Goal: Answer question/provide support: Share knowledge or assist other users

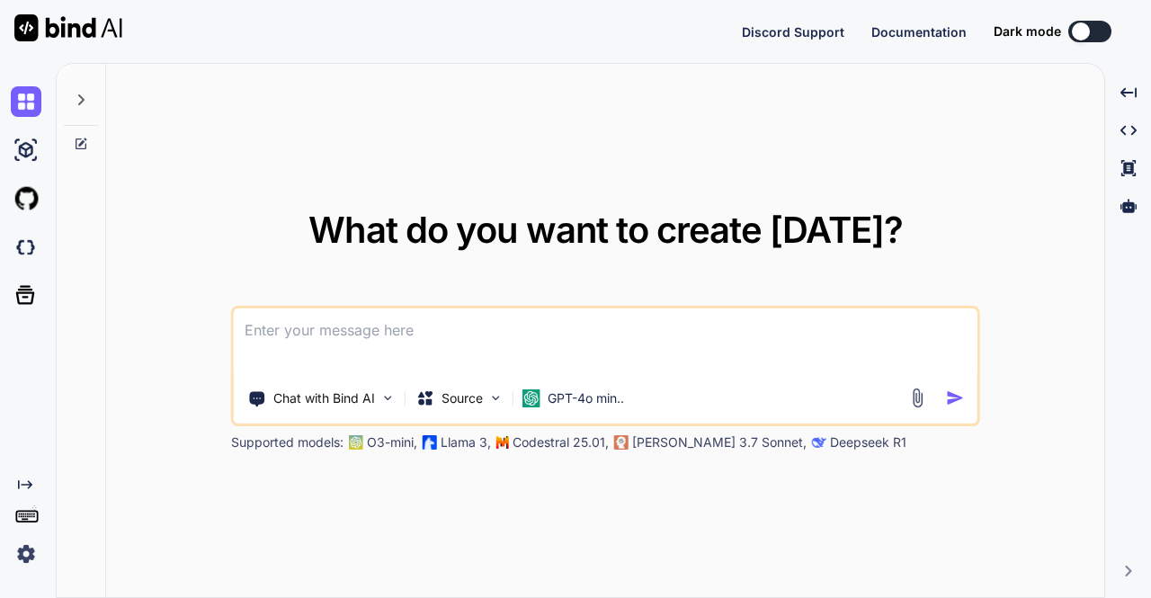
click at [383, 343] on textarea at bounding box center [606, 341] width 744 height 67
type textarea "x"
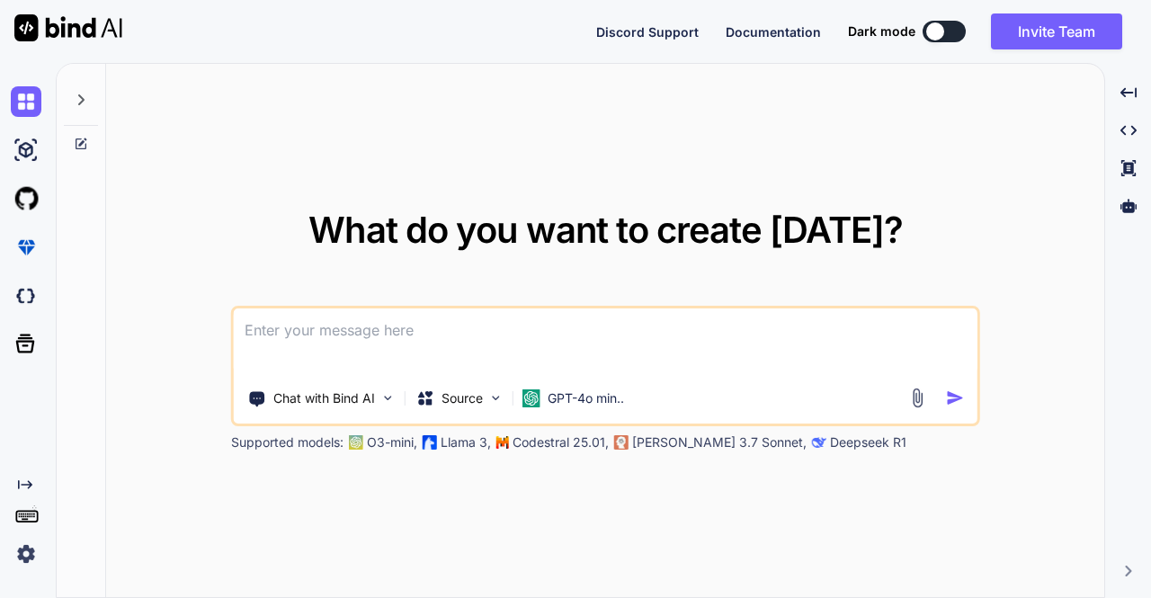
type textarea "h"
type textarea "x"
type textarea "ho"
type textarea "x"
type textarea "how"
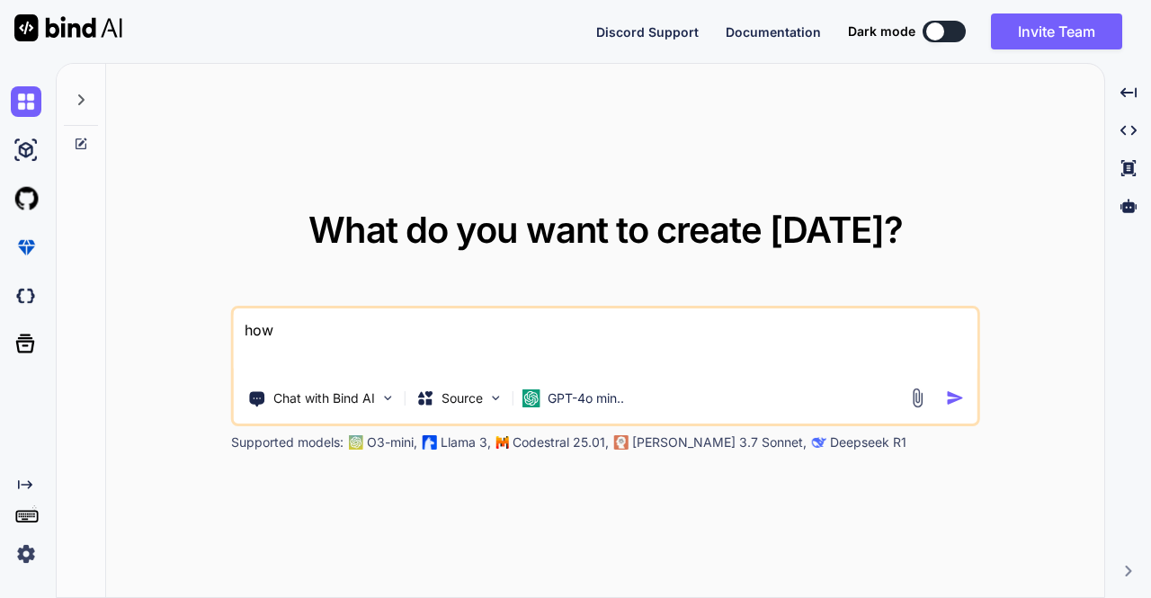
type textarea "x"
type textarea "how"
type textarea "x"
type textarea "how t"
type textarea "x"
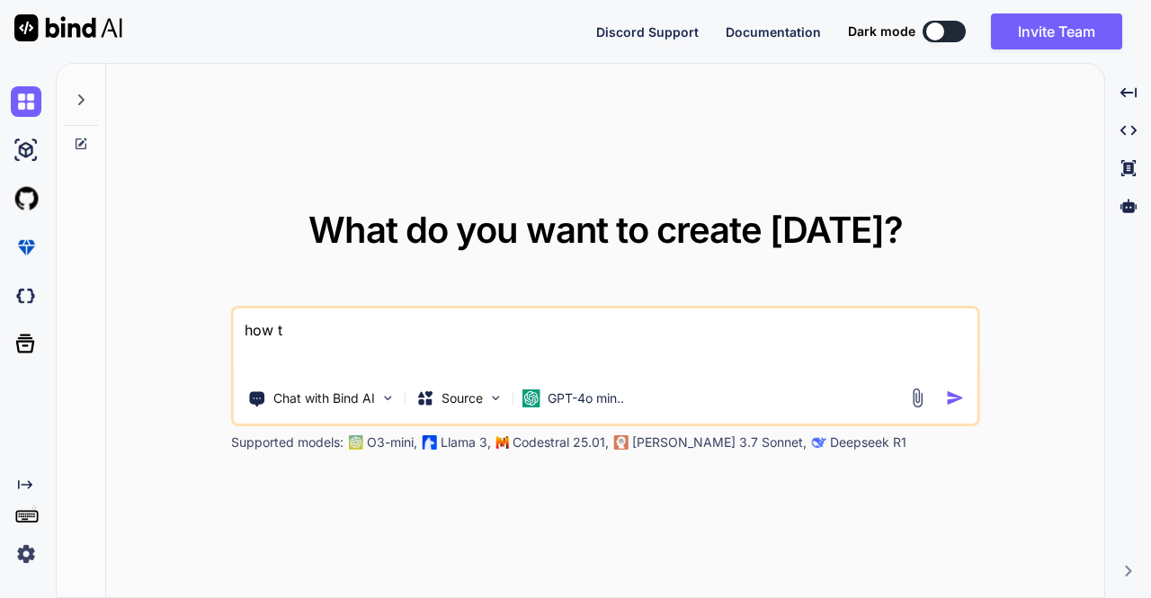
type textarea "how to"
type textarea "x"
type textarea "how to"
type textarea "x"
type textarea "how to t"
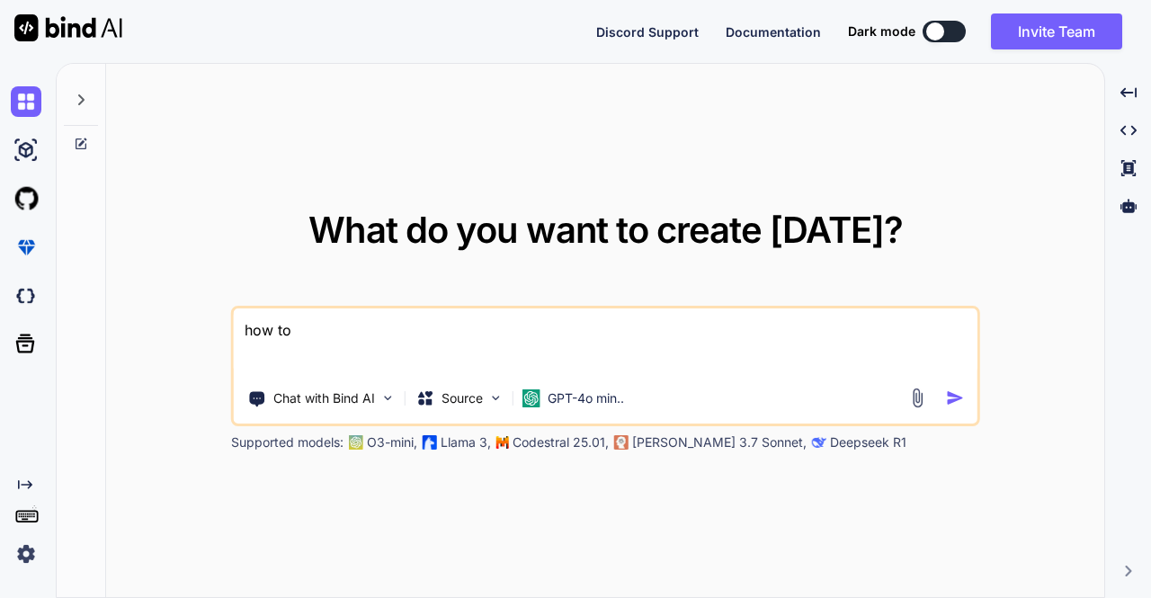
type textarea "x"
type textarea "how to ta"
type textarea "x"
type textarea "how to tak"
type textarea "x"
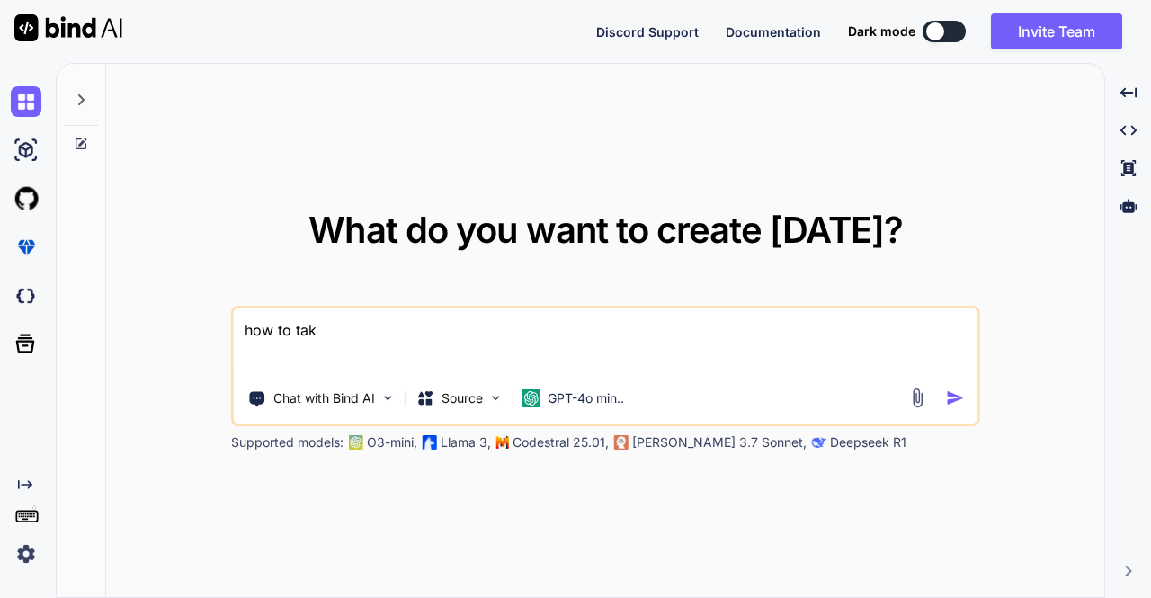
type textarea "how to take"
type textarea "x"
type textarea "how to tak"
type textarea "x"
type textarea "how to ta"
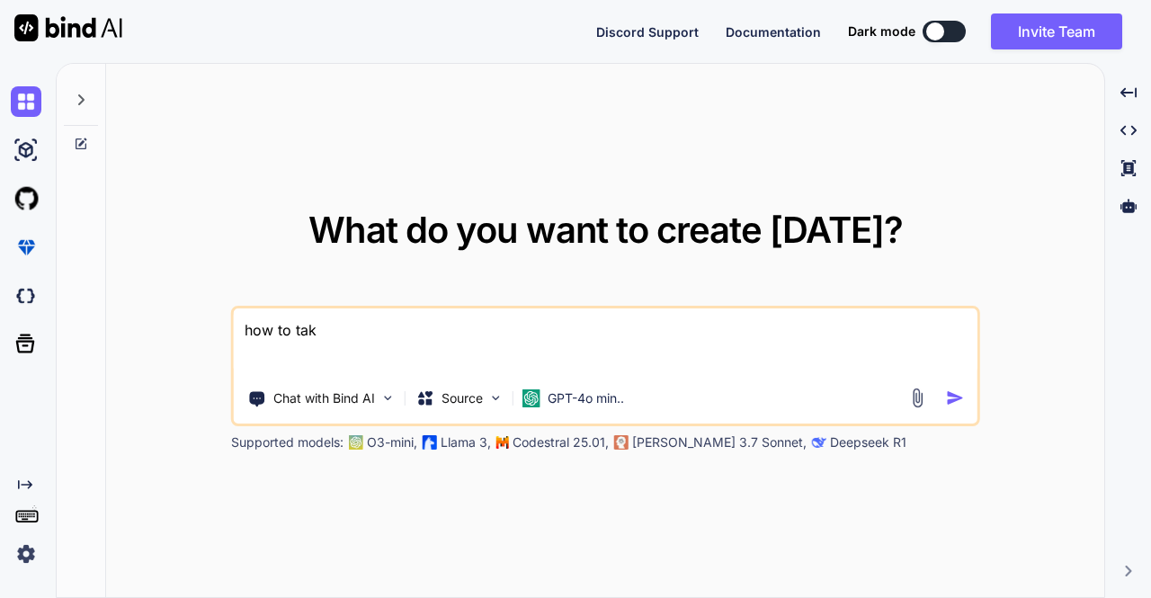
type textarea "x"
type textarea "how to t"
type textarea "x"
type textarea "how to"
type textarea "x"
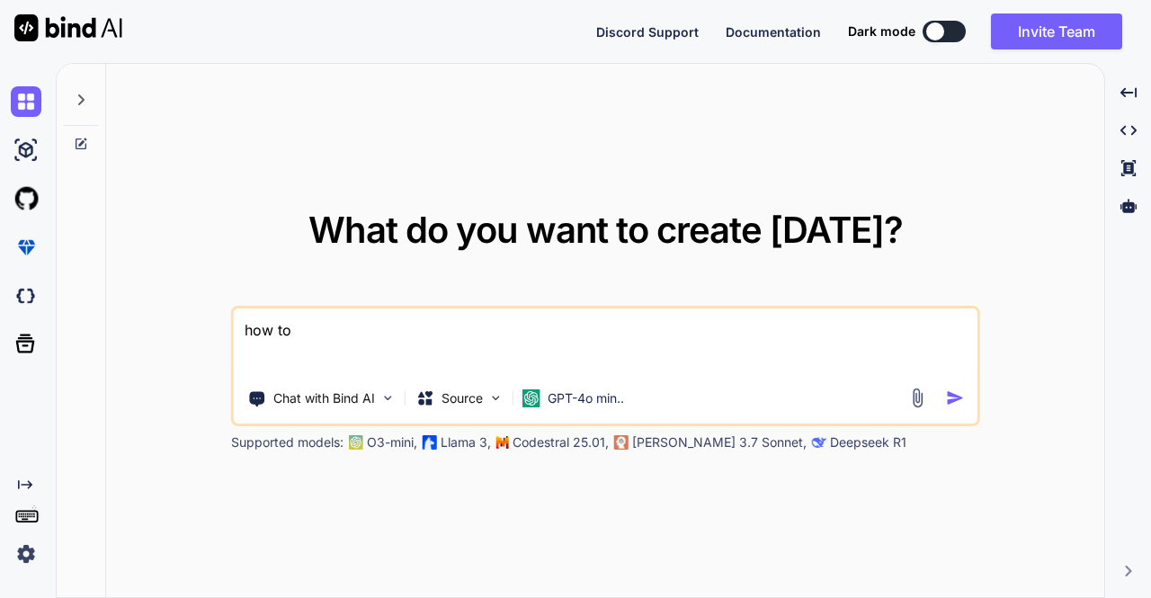
type textarea "how to m"
type textarea "x"
type textarea "how to ma"
type textarea "x"
type textarea "how to mak"
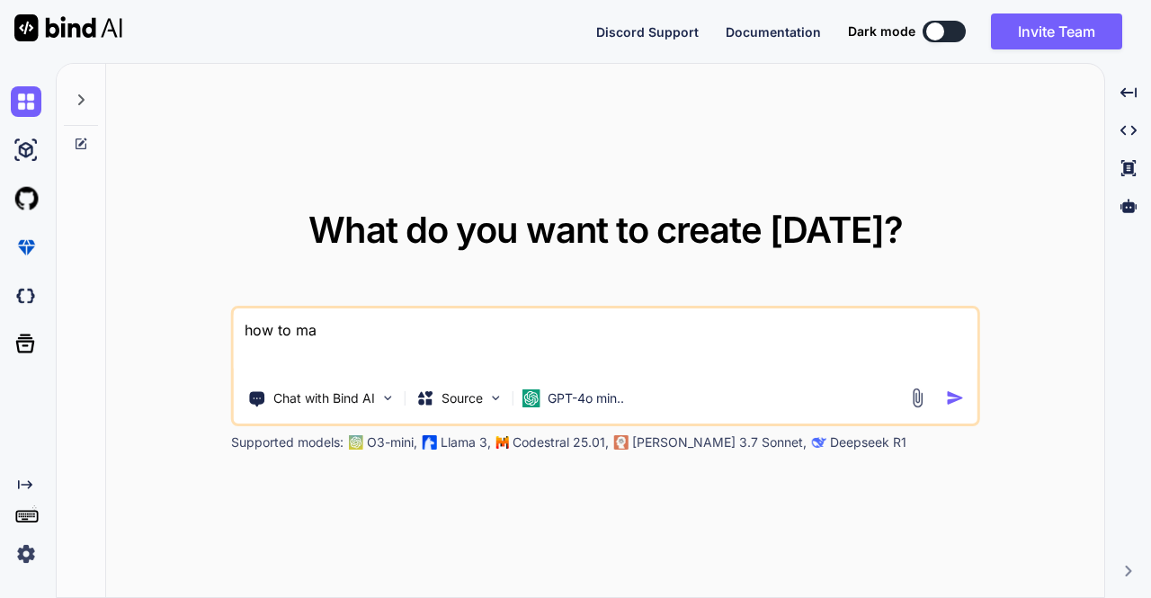
type textarea "x"
type textarea "how to make"
type textarea "x"
type textarea "how to make"
type textarea "x"
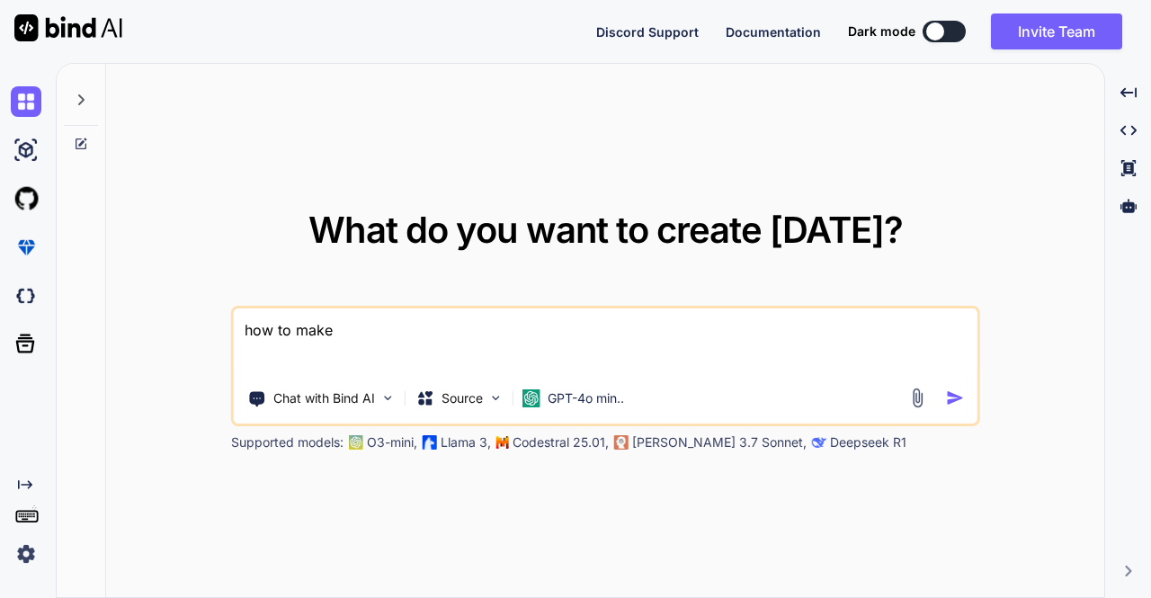
type textarea "how to make"
type textarea "x"
type textarea "how to mak"
type textarea "x"
type textarea "how to ma"
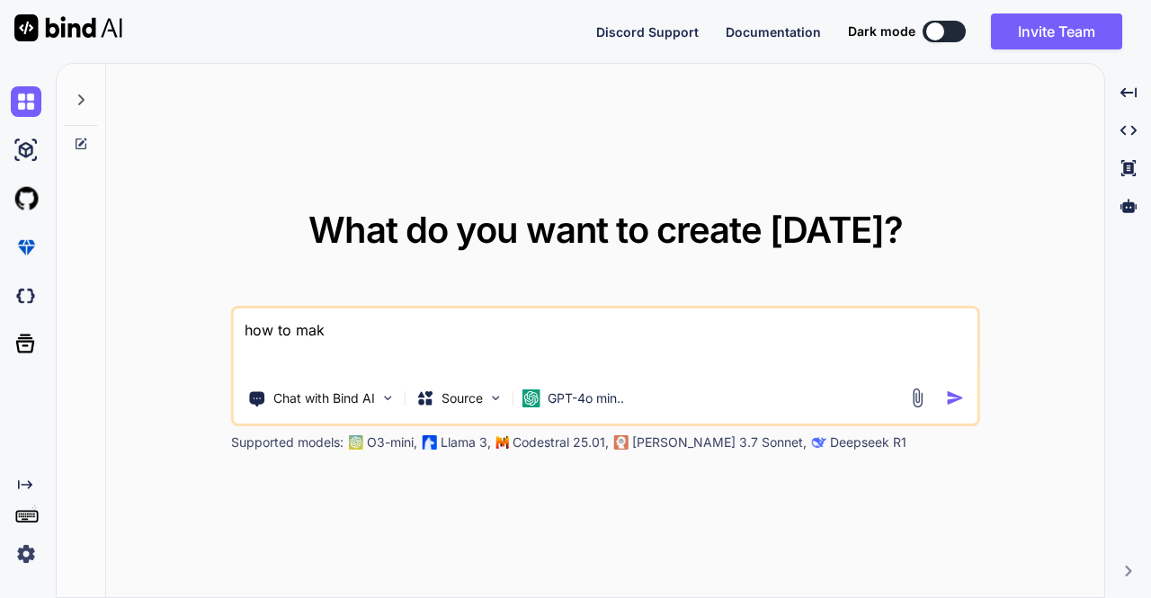
type textarea "x"
type textarea "how to m"
type textarea "x"
type textarea "how to"
type textarea "x"
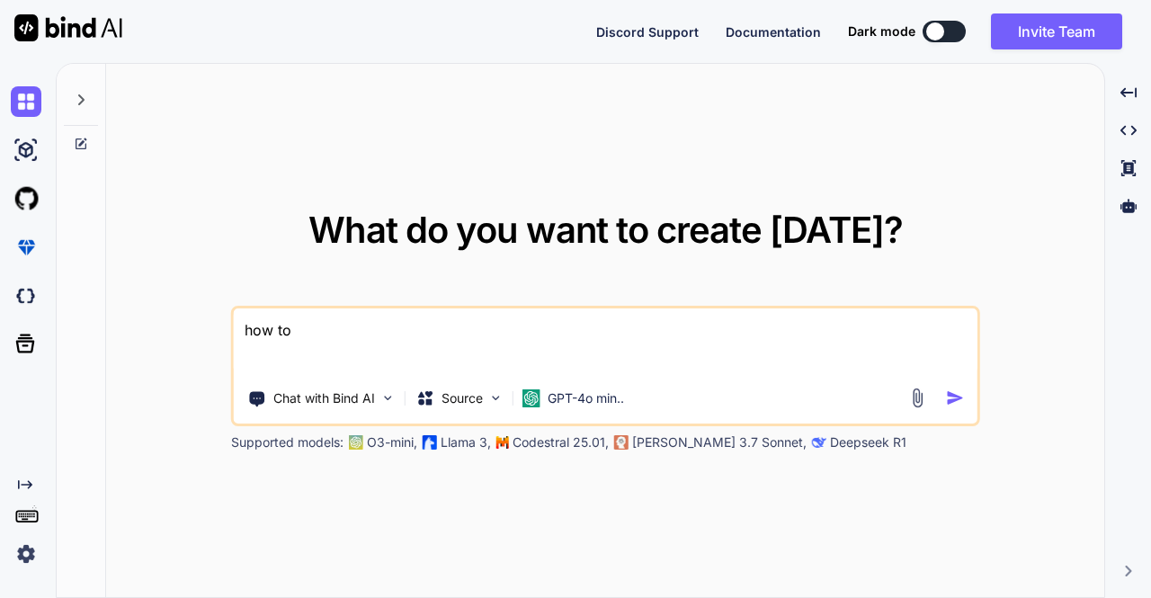
type textarea "how to r"
type textarea "x"
type textarea "how to re"
type textarea "x"
type textarea "how to rem"
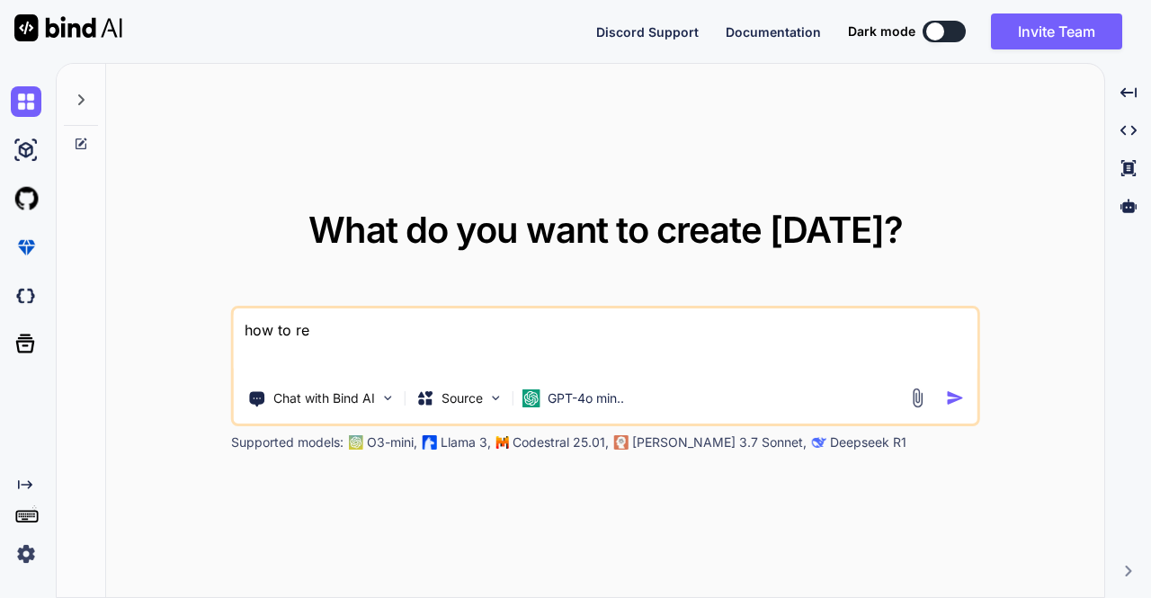
type textarea "x"
type textarea "how to remo"
type textarea "x"
type textarea "how to remov"
type textarea "x"
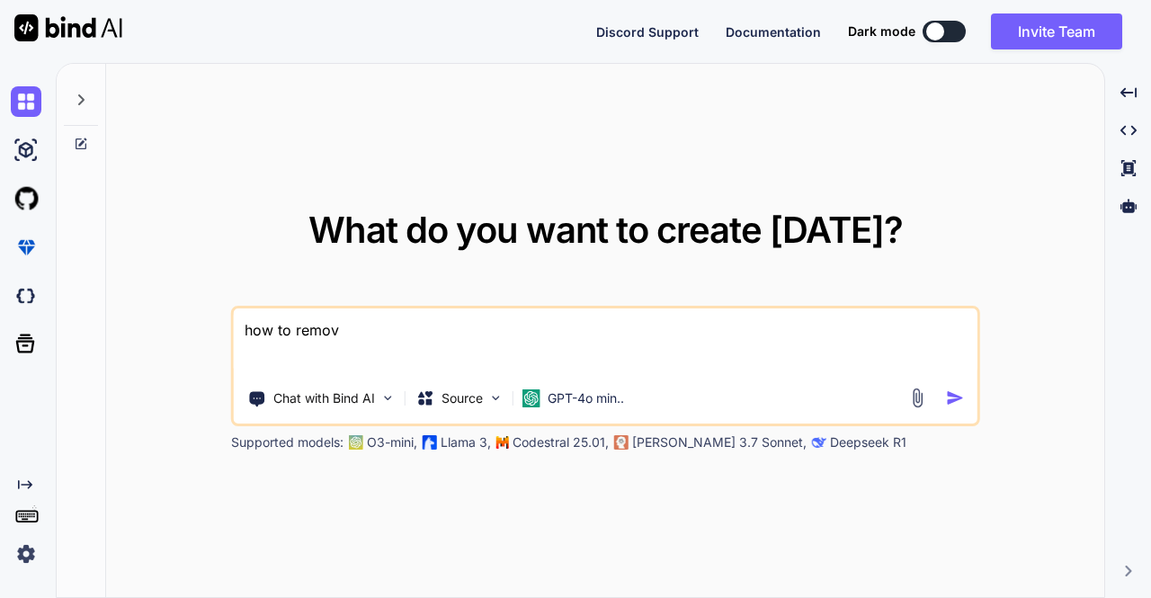
type textarea "how to remove"
type textarea "x"
type textarea "how to remove"
type textarea "x"
type textarea "how to remove d"
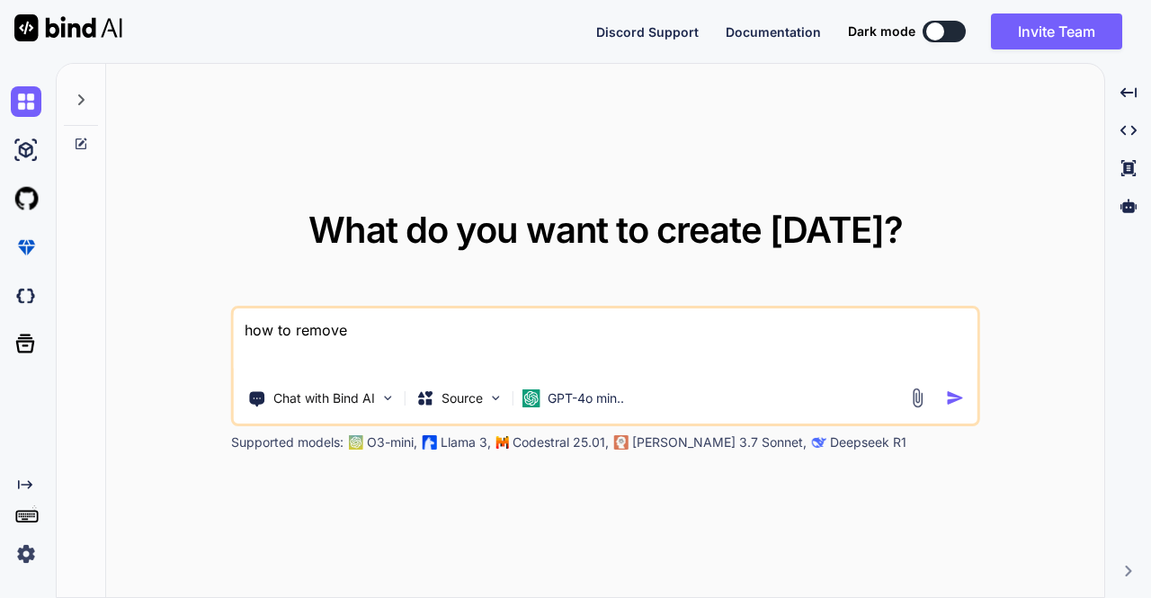
type textarea "x"
type textarea "how to remove du"
type textarea "x"
type textarea "how to remove dup"
type textarea "x"
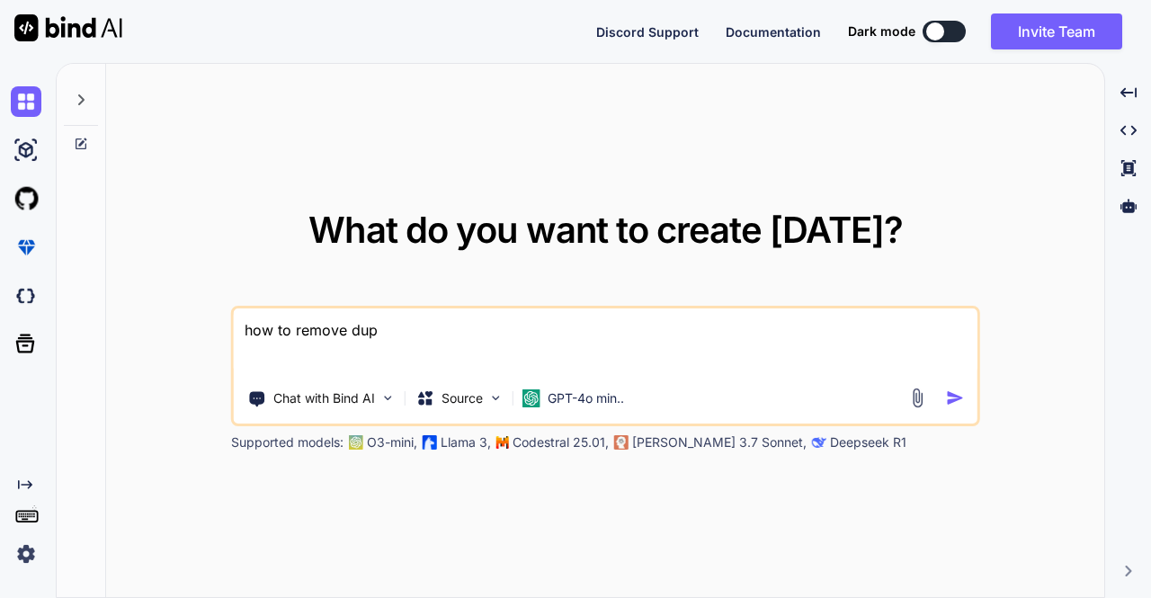
type textarea "how to remove dupl"
type textarea "x"
type textarea "how to remove dupli"
type textarea "x"
type textarea "how to remove duplic"
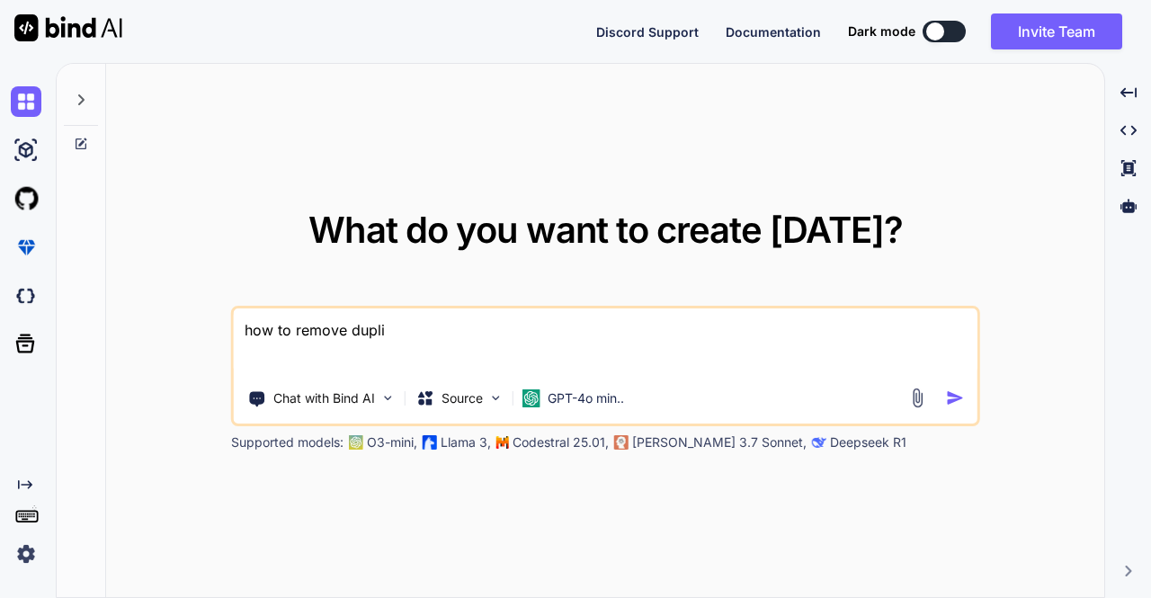
type textarea "x"
type textarea "how to remove duplica"
type textarea "x"
type textarea "how to remove duplicat"
type textarea "x"
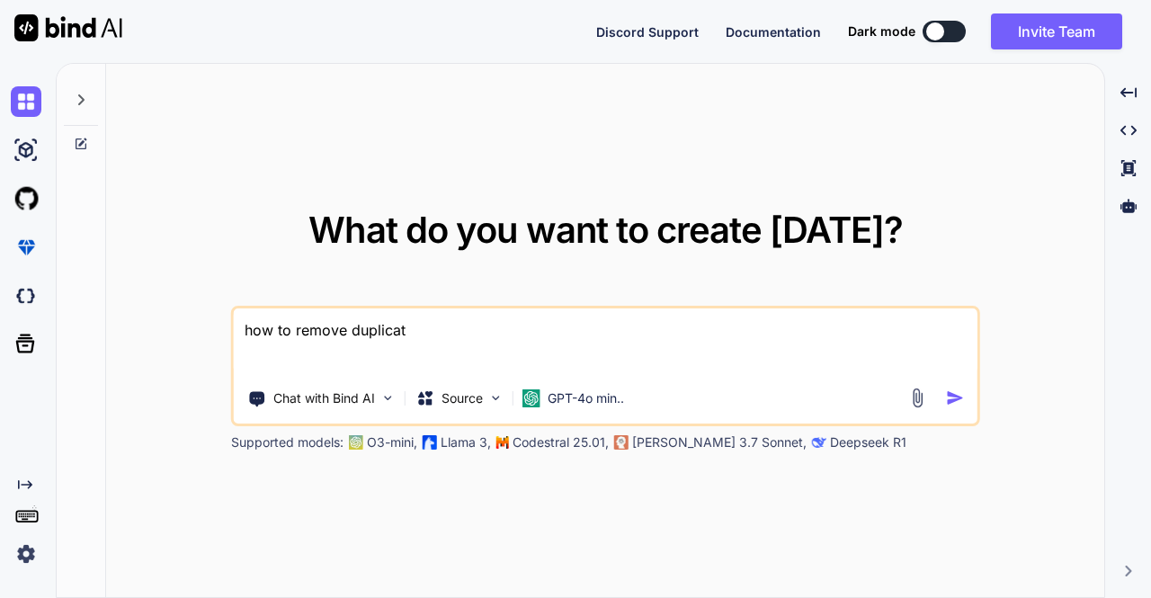
type textarea "how to remove duplicate"
type textarea "x"
type textarea "how to remove duplicates"
type textarea "x"
type textarea "how to remove duplicates"
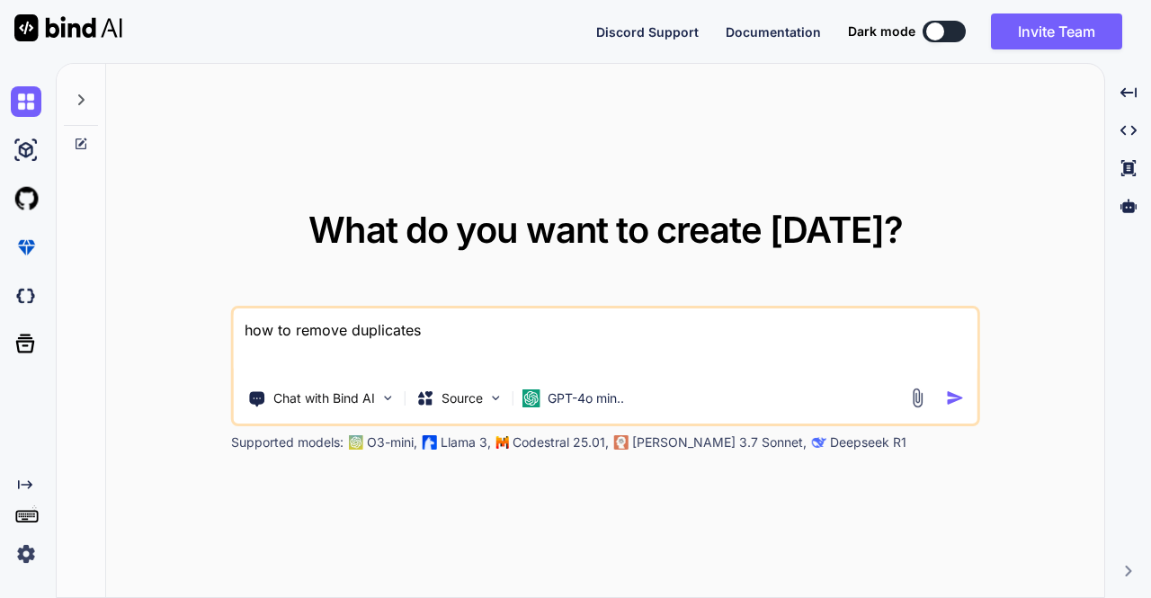
type textarea "x"
type textarea "how to remove duplicates f"
type textarea "x"
type textarea "how to remove duplicates fr"
type textarea "x"
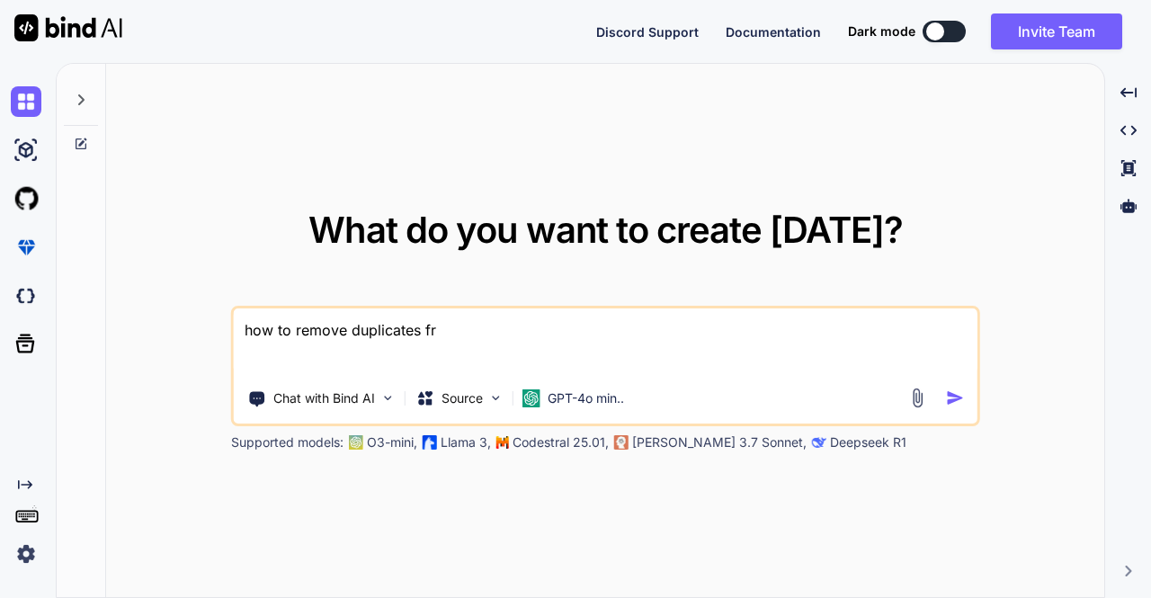
type textarea "how to remove duplicates fro"
type textarea "x"
type textarea "how to remove duplicates from"
type textarea "x"
type textarea "how to remove duplicates from"
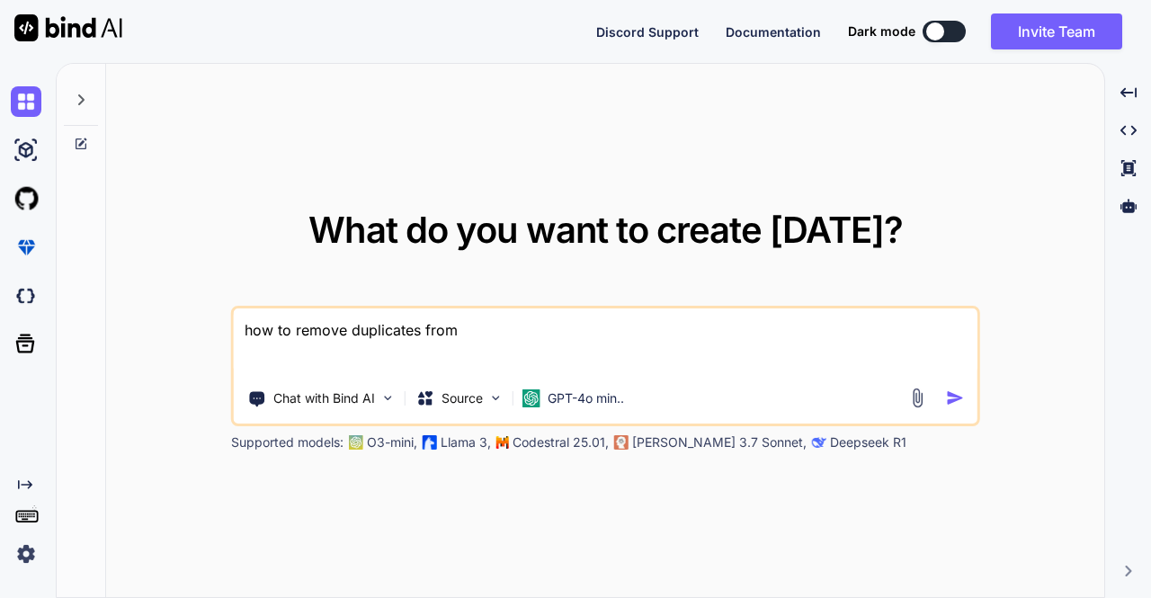
type textarea "x"
type textarea "how to remove duplicates from a"
type textarea "x"
type textarea "how to remove duplicates from a"
type textarea "x"
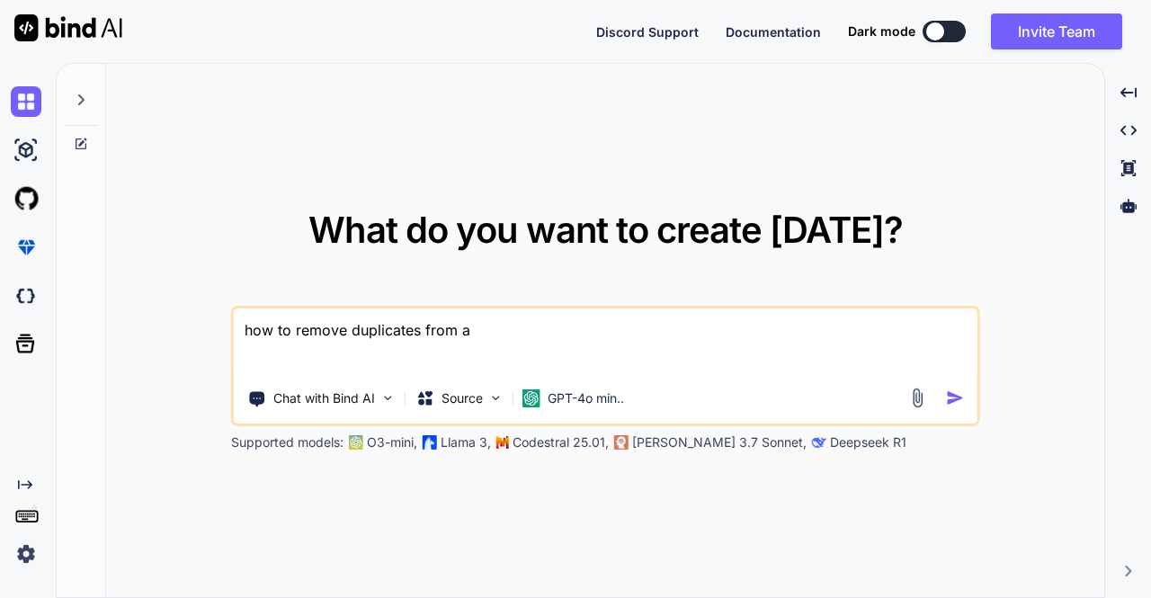
type textarea "how to remove duplicates from a c"
type textarea "x"
type textarea "how to remove duplicates from a co"
type textarea "x"
type textarea "how to remove duplicates from a col"
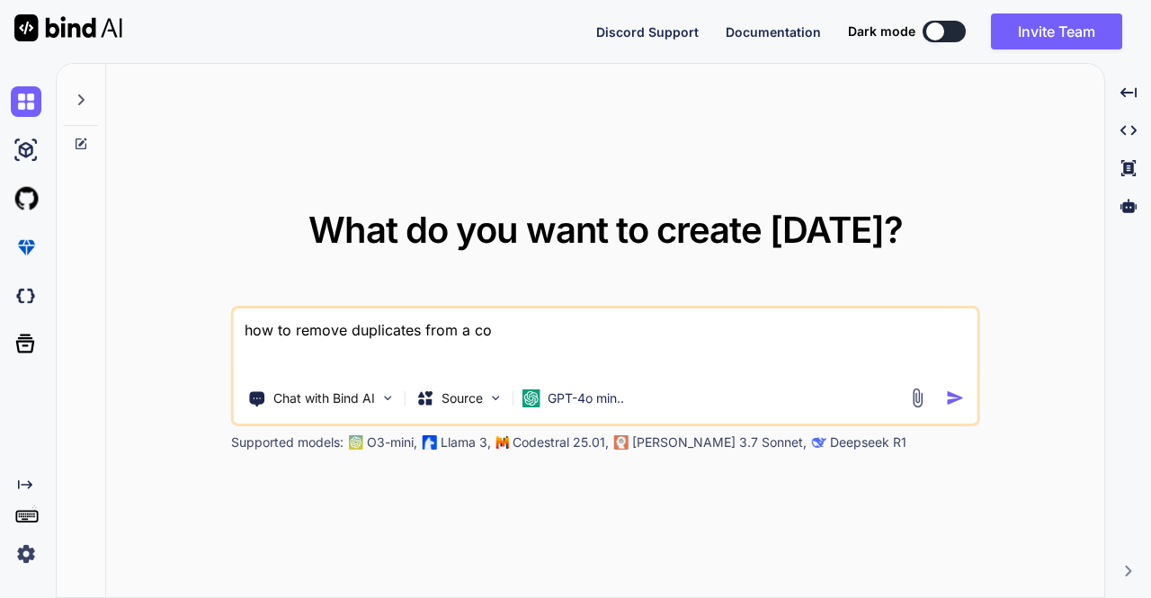
type textarea "x"
type textarea "how to remove duplicates from a colu"
type textarea "x"
type textarea "how to remove duplicates from a colum"
type textarea "x"
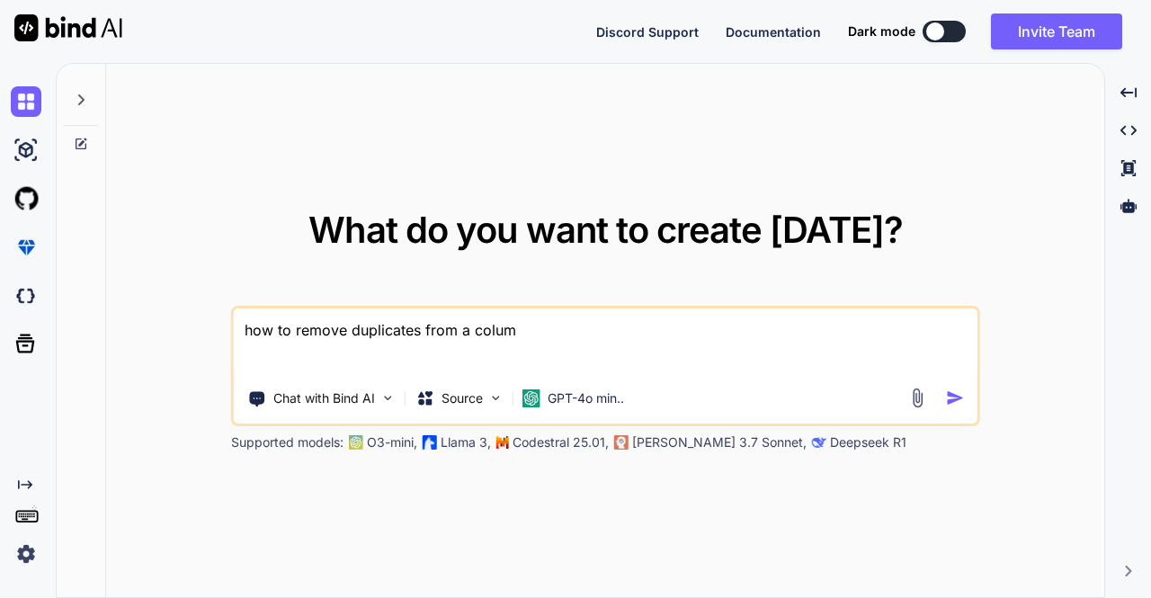
type textarea "how to remove duplicates from a column"
type textarea "x"
type textarea "how to remove duplicates from a column"
type textarea "x"
type textarea "how to remove duplicates from a column i"
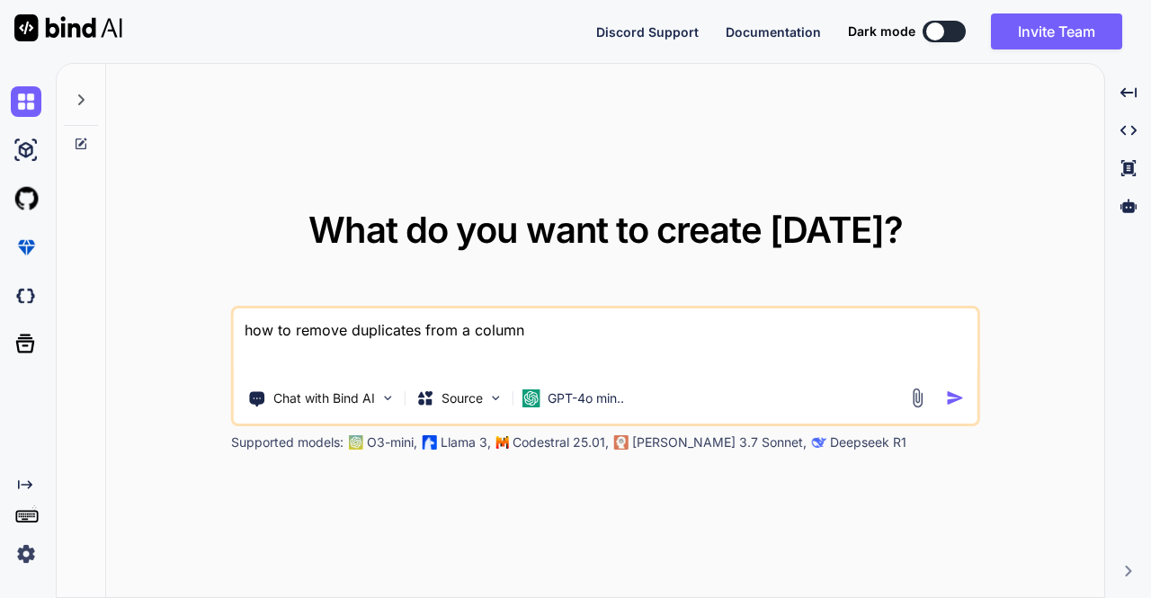
type textarea "x"
type textarea "how to remove duplicates from a column i"
type textarea "x"
type textarea "how to remove duplicates from a column i"
type textarea "x"
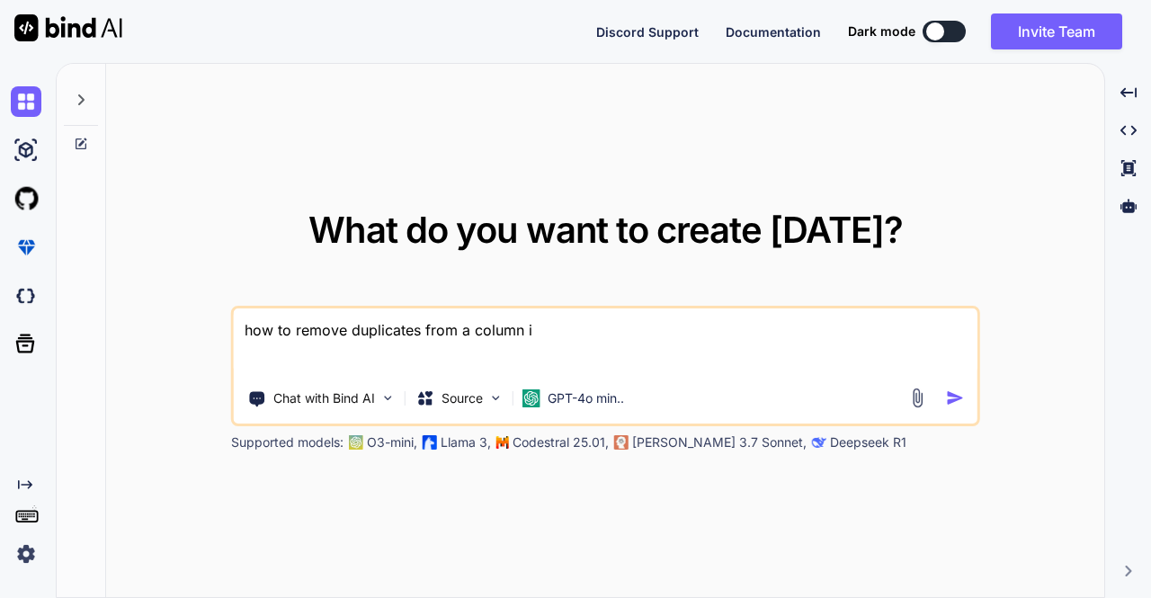
type textarea "how to remove duplicates from a column in"
type textarea "x"
type textarea "how to remove duplicates from a column in"
type textarea "x"
type textarea "how to remove duplicates from a column in l"
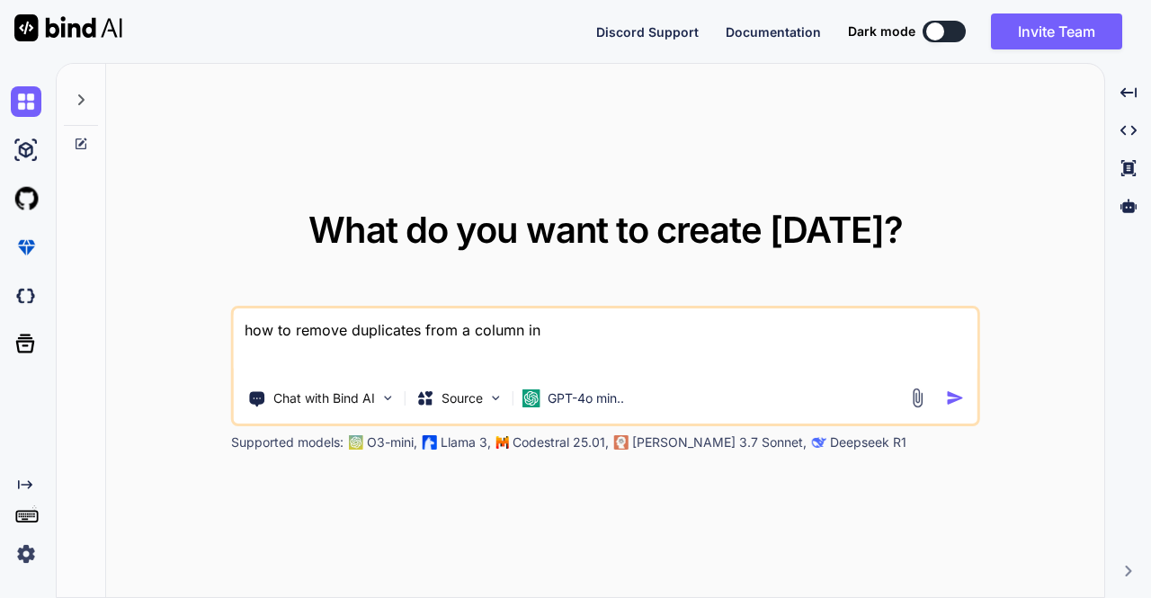
type textarea "x"
type textarea "how to remove duplicates from a column in li"
type textarea "x"
type textarea "how to remove duplicates from a column in lib"
type textarea "x"
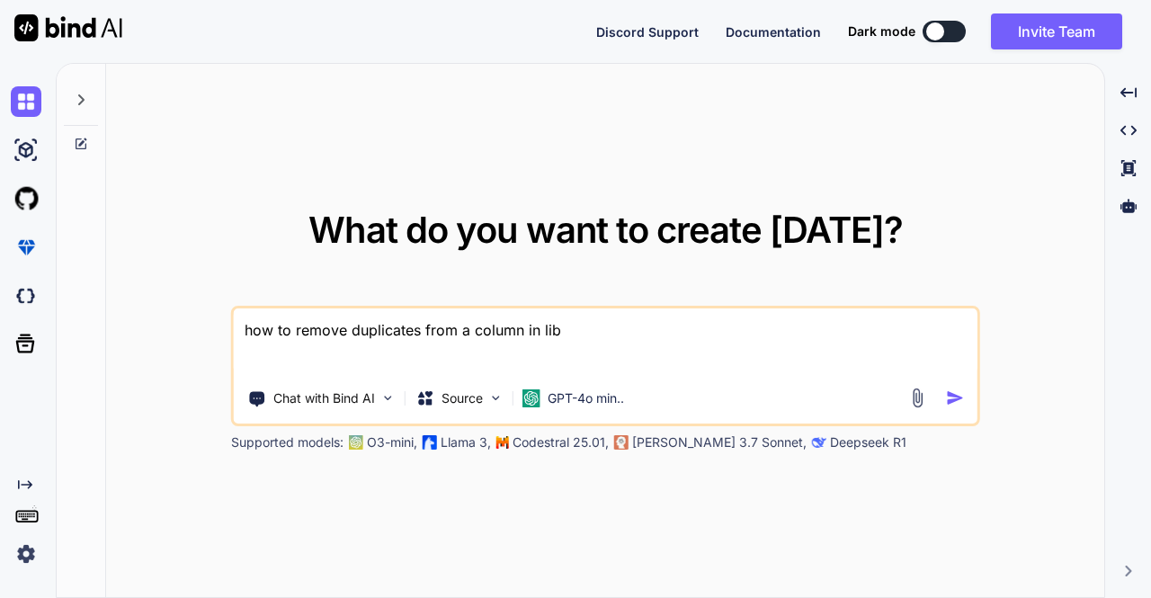
type textarea "how to remove duplicates from a column in libr"
type textarea "x"
type textarea "how to remove duplicates from a column in libre"
type textarea "x"
type textarea "how to remove duplicates from a column in libreo"
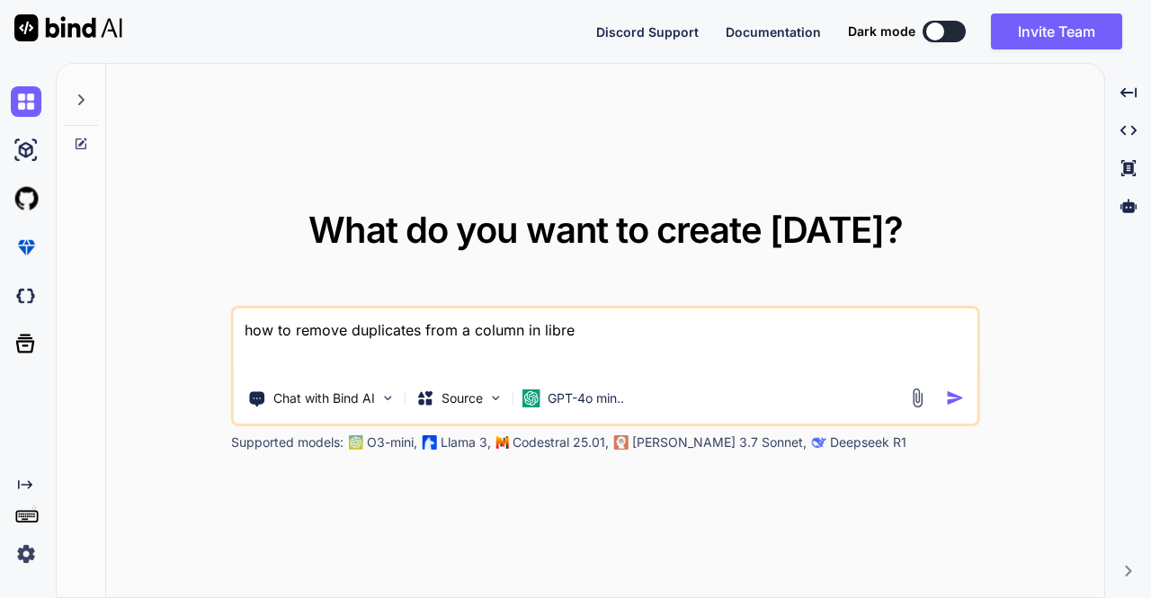
type textarea "x"
type textarea "how to remove duplicates from a column in libreof"
type textarea "x"
type textarea "how to remove duplicates from a column in libreoff"
type textarea "x"
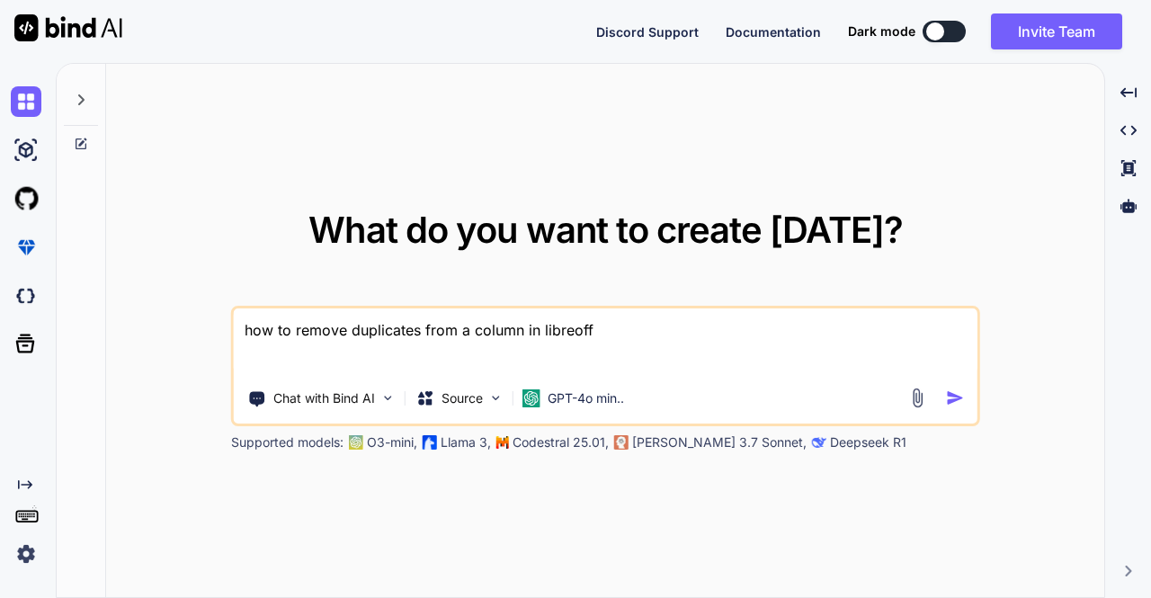
type textarea "how to remove duplicates from a column in libreoffi"
type textarea "x"
type textarea "how to remove duplicates from a column in libreoffic"
type textarea "x"
type textarea "how to remove duplicates from a column in libreoffice"
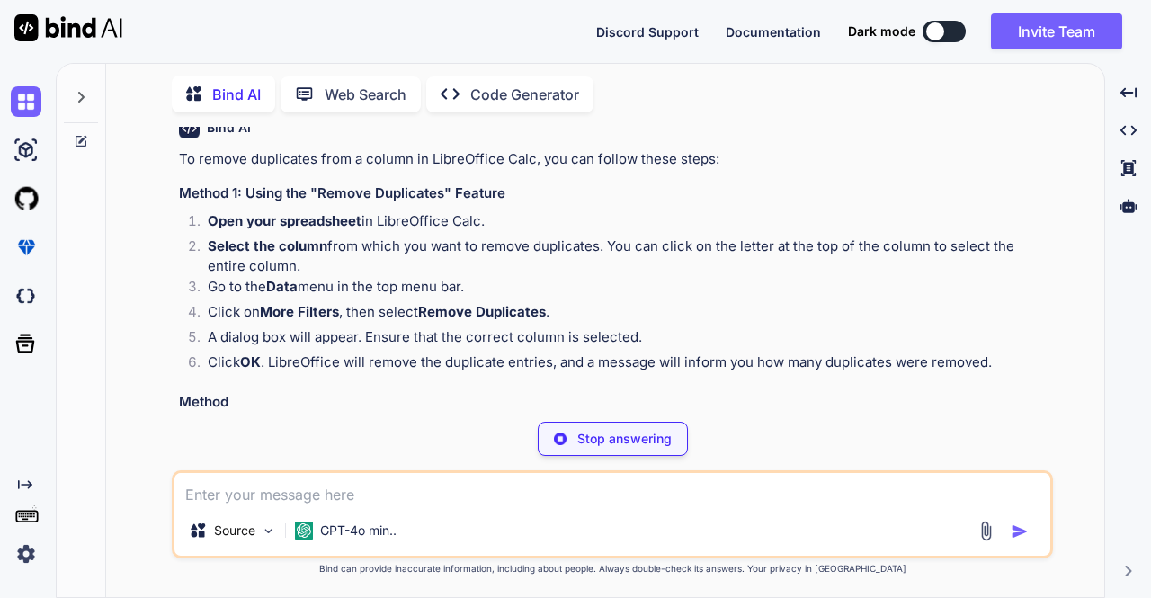
scroll to position [88, 0]
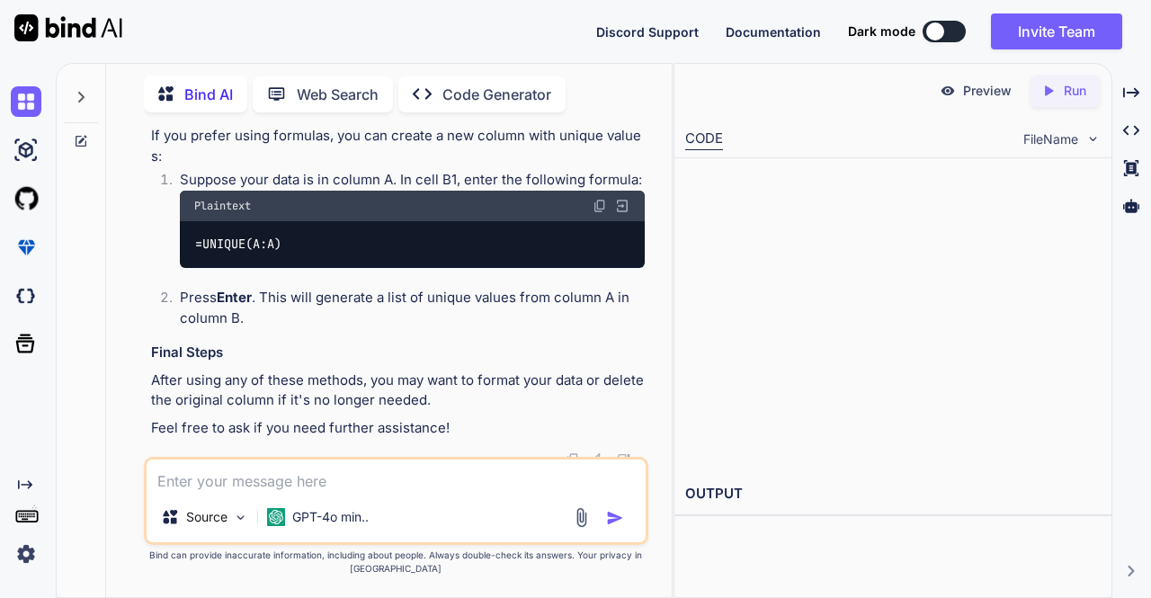
type textarea "x"
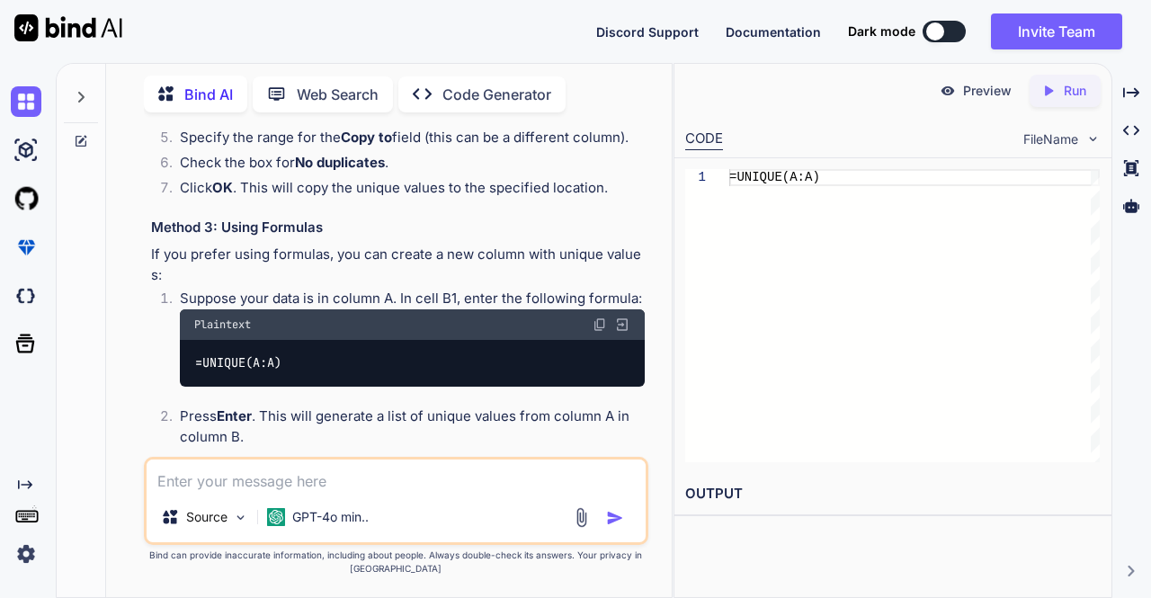
scroll to position [514, 0]
click at [147, 345] on div "You how to remove duplicates from a column in libreoffice Bind AI To remove dup…" at bounding box center [398, 292] width 502 height 330
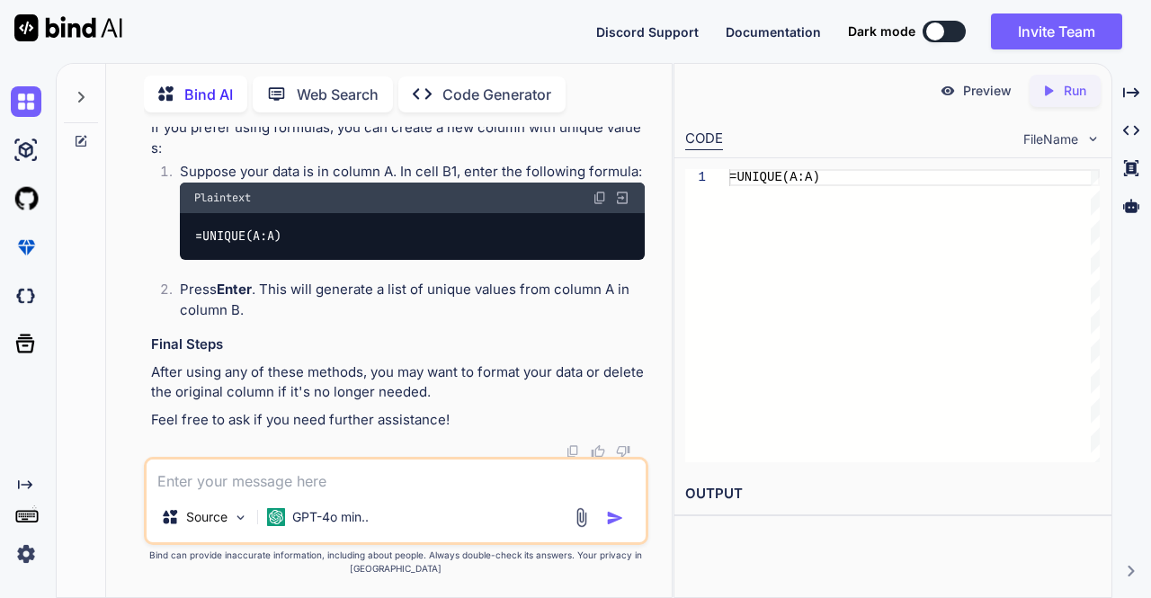
scroll to position [643, 0]
click at [214, 477] on textarea at bounding box center [397, 476] width 500 height 32
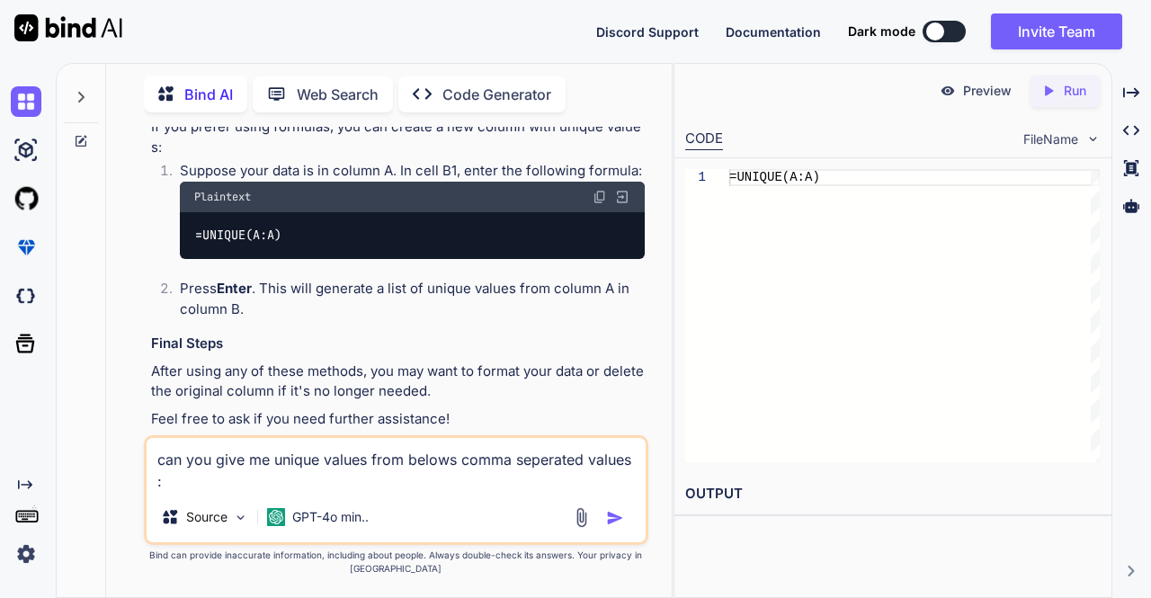
paste textarea "buID,interactionID,item_attributeList_BU_ID,item_attributeList_CHANNEL_ID,item_…"
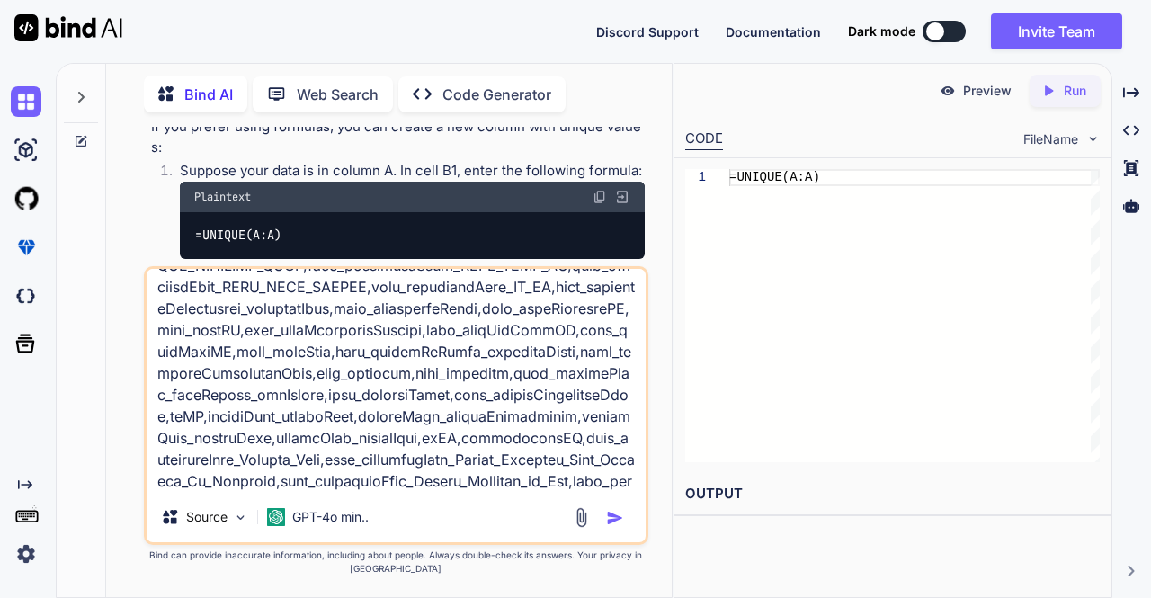
scroll to position [0, 0]
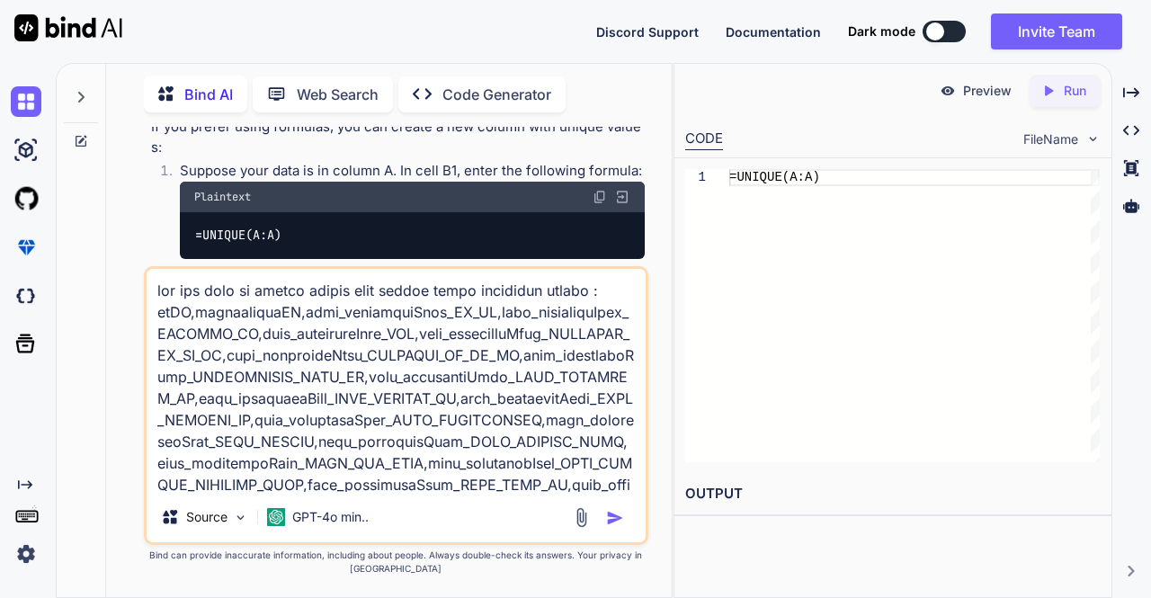
type textarea "can you give me unique values from belows comma seperated values : buID,interac…"
click at [615, 517] on img "button" at bounding box center [615, 518] width 18 height 18
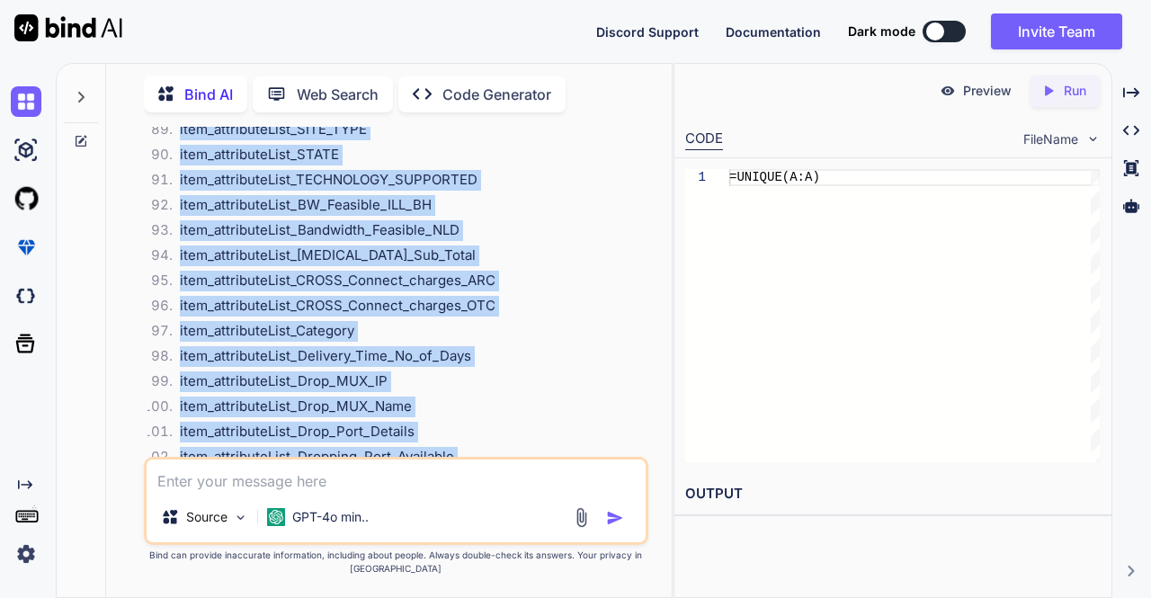
scroll to position [15108, 0]
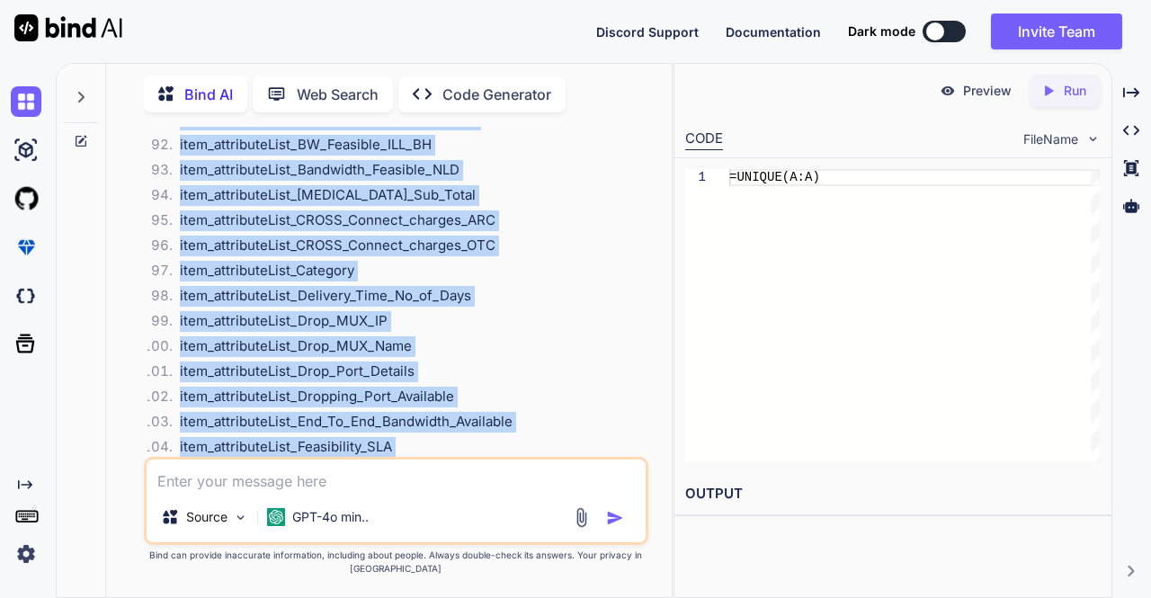
drag, startPoint x: 180, startPoint y: 321, endPoint x: 381, endPoint y: 357, distance: 204.6
copy ol "buID interactionID item_attributeList_BU_ID item_attributeList_CHANNEL_ID item_…"
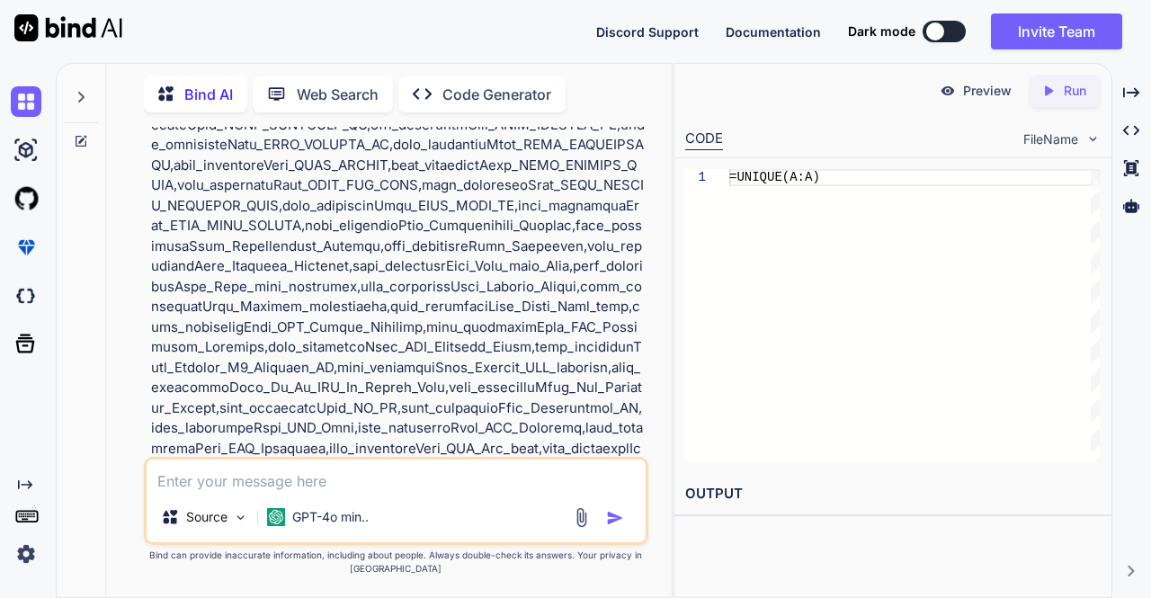
scroll to position [3776, 0]
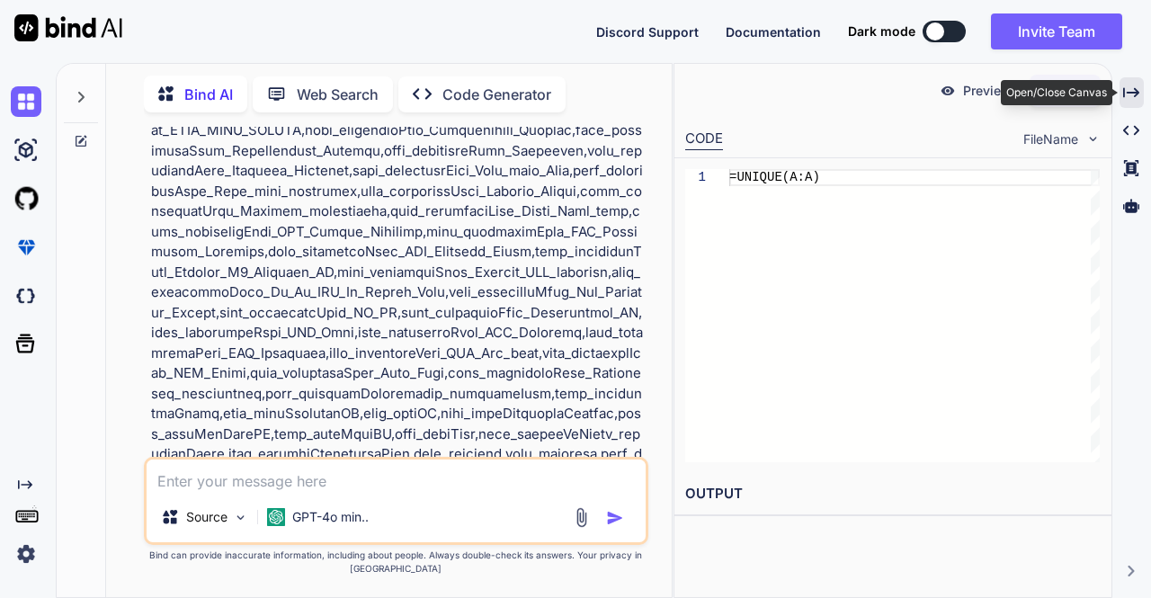
click at [1126, 98] on icon "Created with Pixso." at bounding box center [1131, 93] width 16 height 16
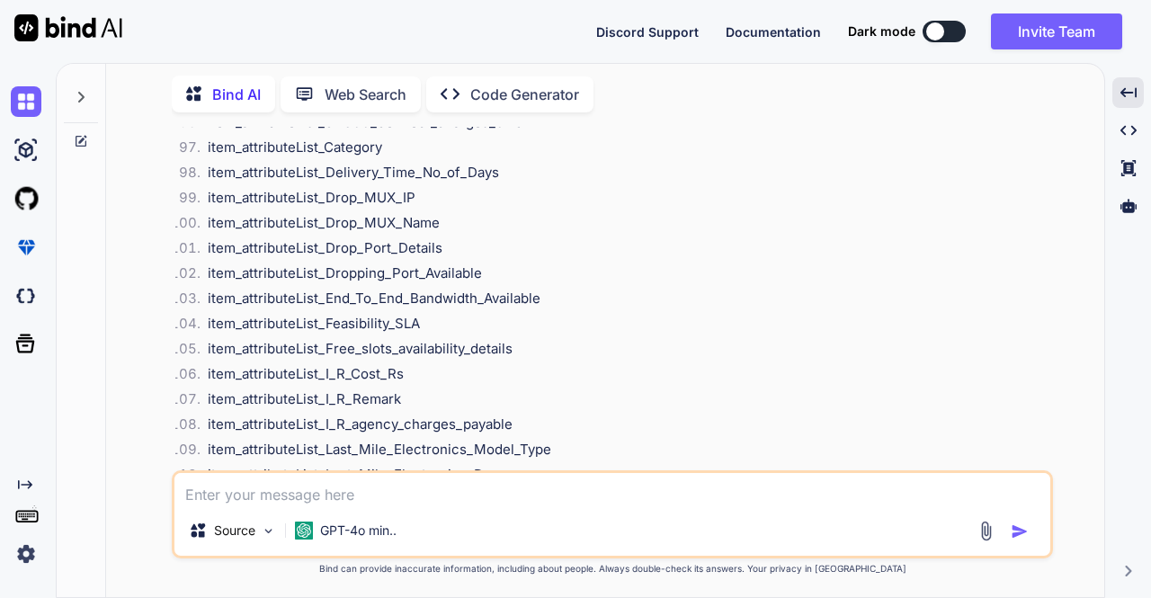
scroll to position [10267, 0]
